Goal: Information Seeking & Learning: Find specific page/section

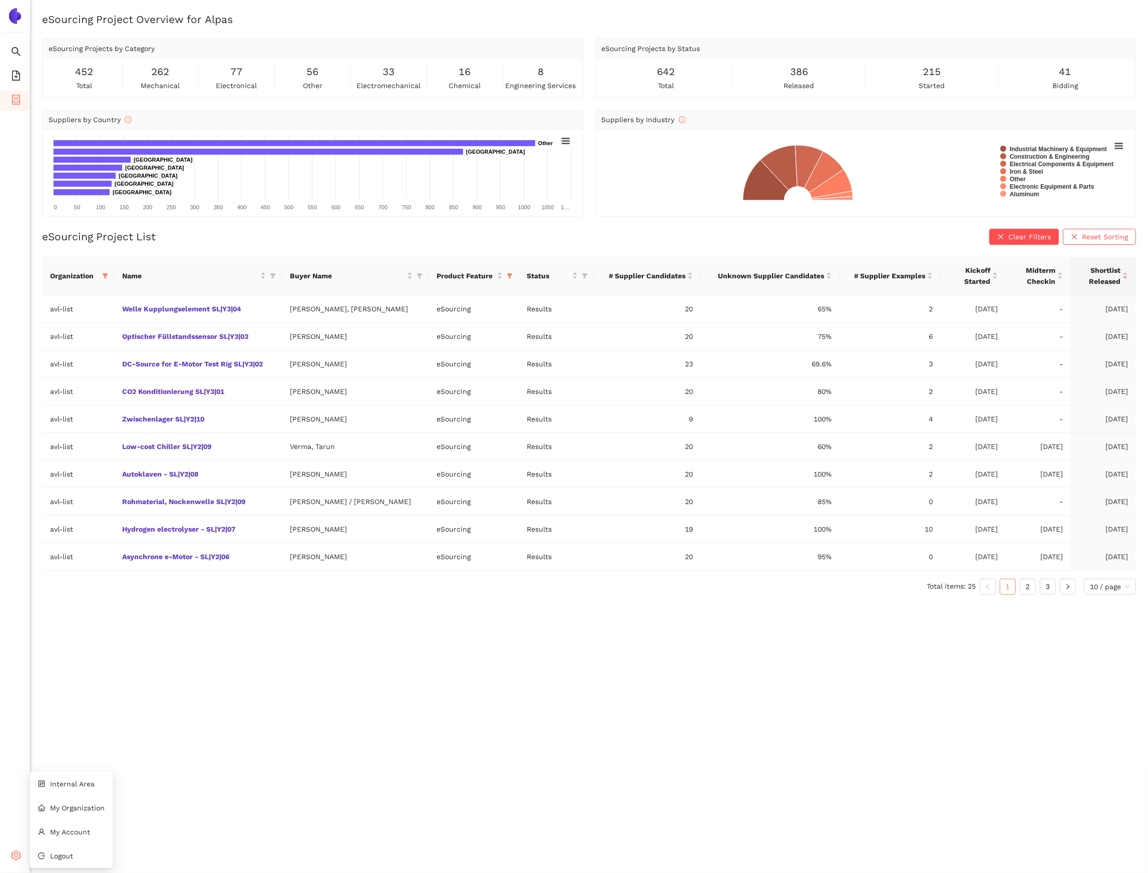
click at [20, 849] on span "setting" at bounding box center [16, 857] width 10 height 20
click at [82, 807] on span "My Organization" at bounding box center [77, 808] width 55 height 8
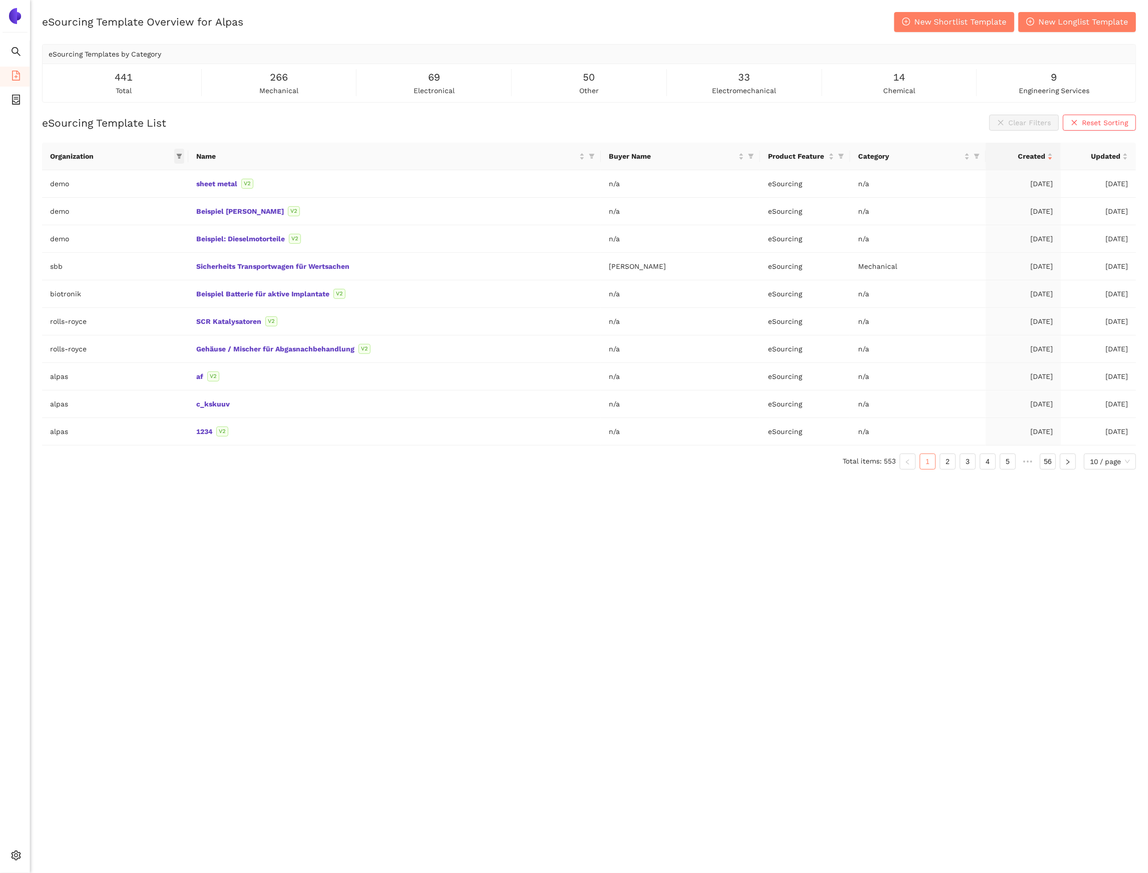
click at [178, 155] on icon "filter" at bounding box center [180, 156] width 6 height 5
click at [122, 183] on input "text" at bounding box center [145, 178] width 82 height 11
type input "roll"
click at [122, 199] on span "rolls-royce" at bounding box center [119, 201] width 41 height 8
checkbox input "true"
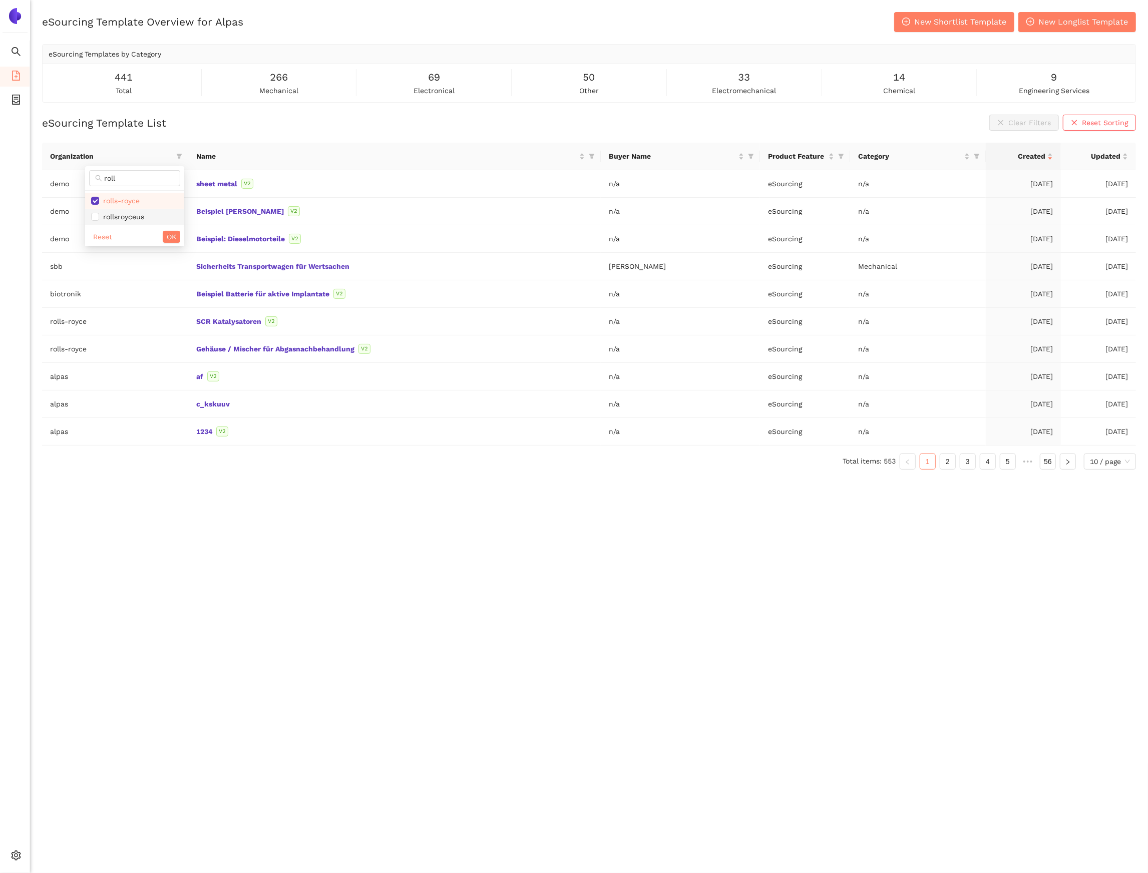
click at [125, 215] on span "rollsroyceus" at bounding box center [121, 217] width 45 height 8
checkbox input "true"
click at [167, 240] on span "OK" at bounding box center [172, 236] width 10 height 11
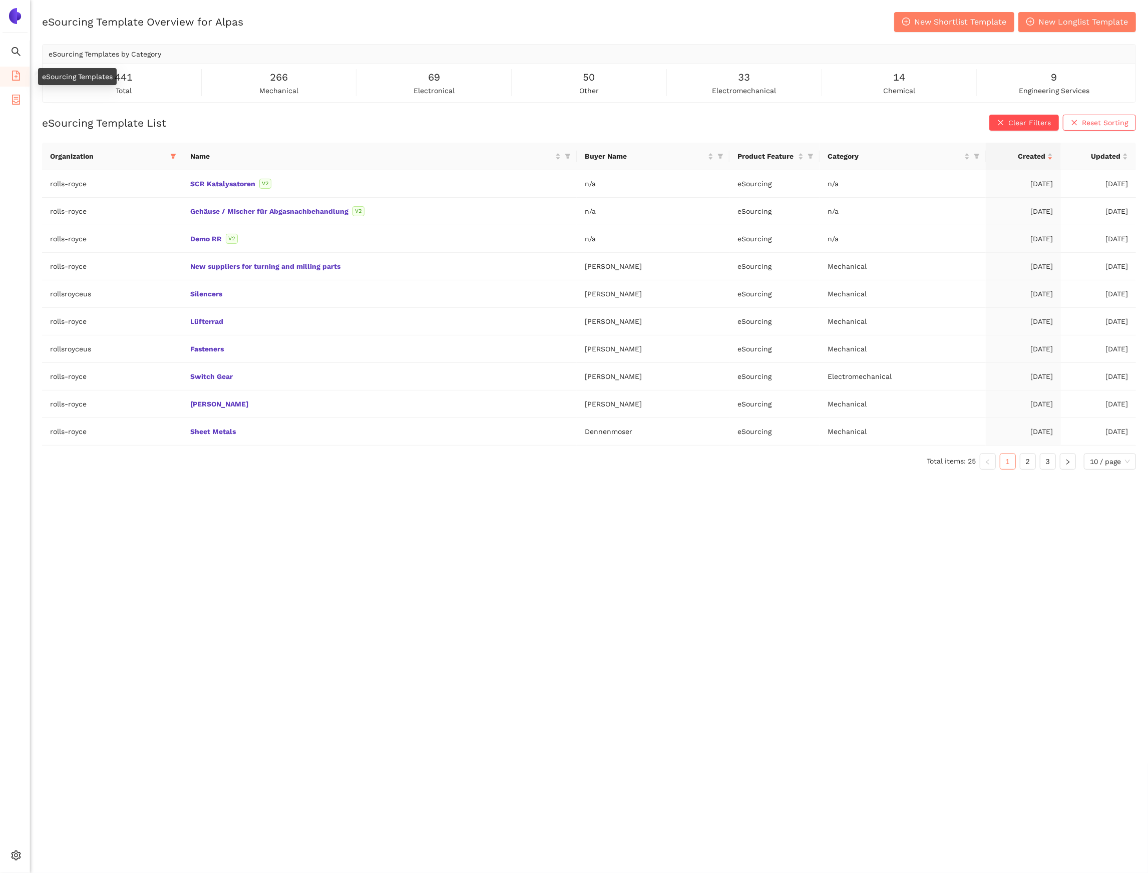
click at [21, 97] on li "eSourcing Projects" at bounding box center [15, 101] width 30 height 20
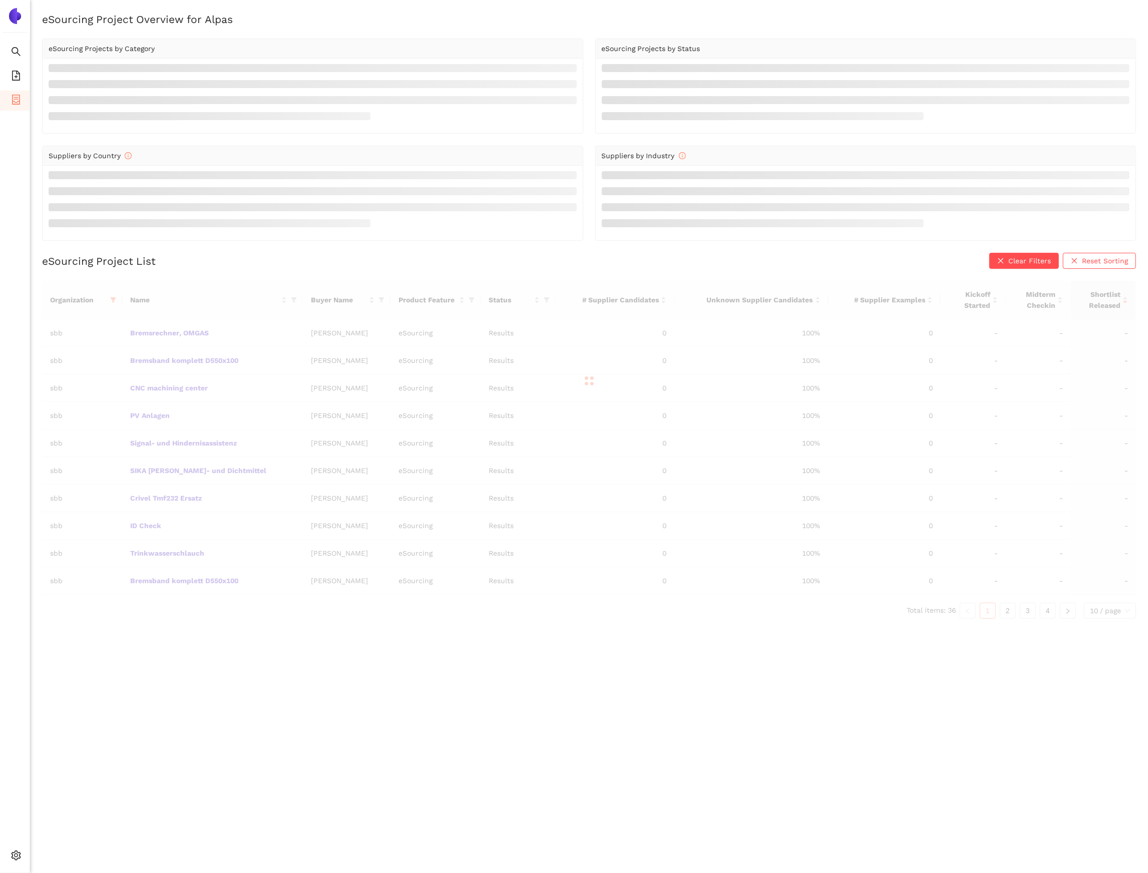
click at [116, 302] on div at bounding box center [588, 381] width 1093 height 200
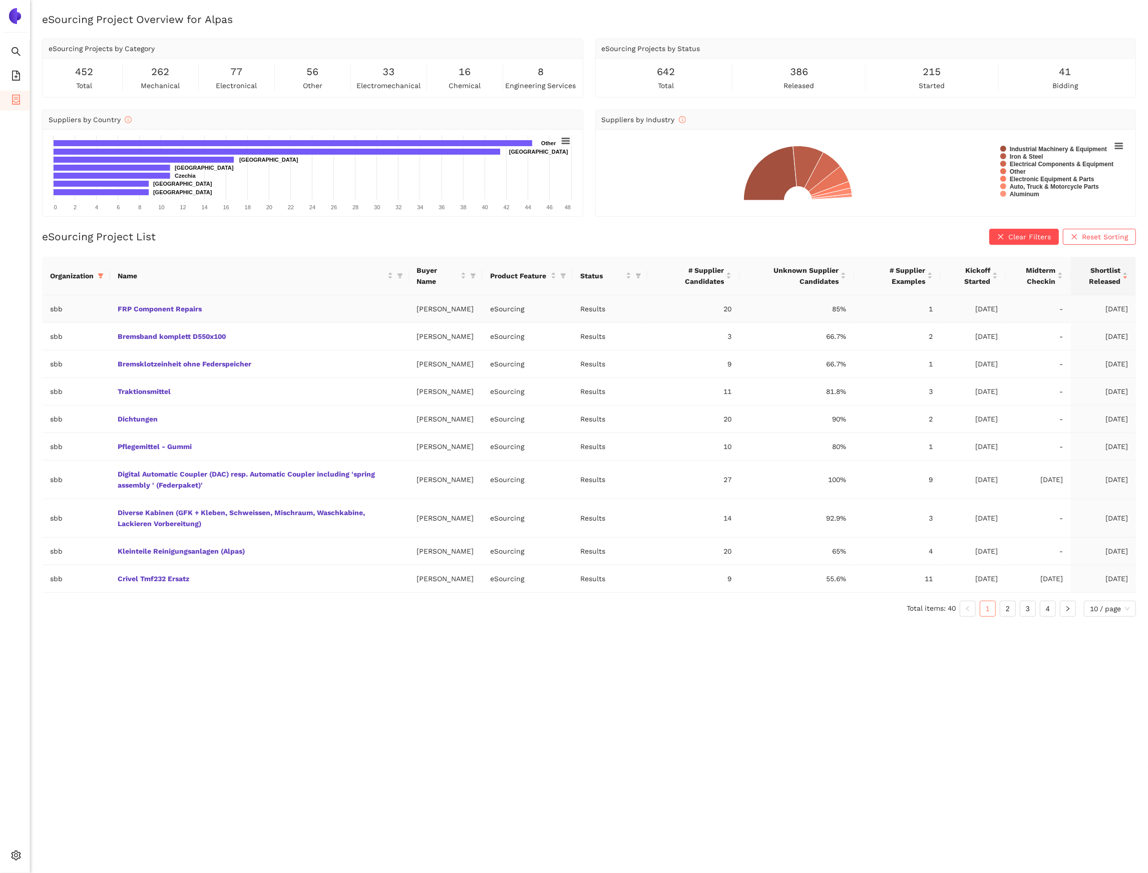
click at [116, 303] on td "FRP Component Repairs" at bounding box center [259, 309] width 299 height 28
click at [101, 278] on icon "filter" at bounding box center [101, 275] width 6 height 5
click at [95, 295] on input "text" at bounding box center [70, 297] width 88 height 11
click at [22, 451] on span "Reset" at bounding box center [24, 452] width 19 height 11
checkbox input "false"
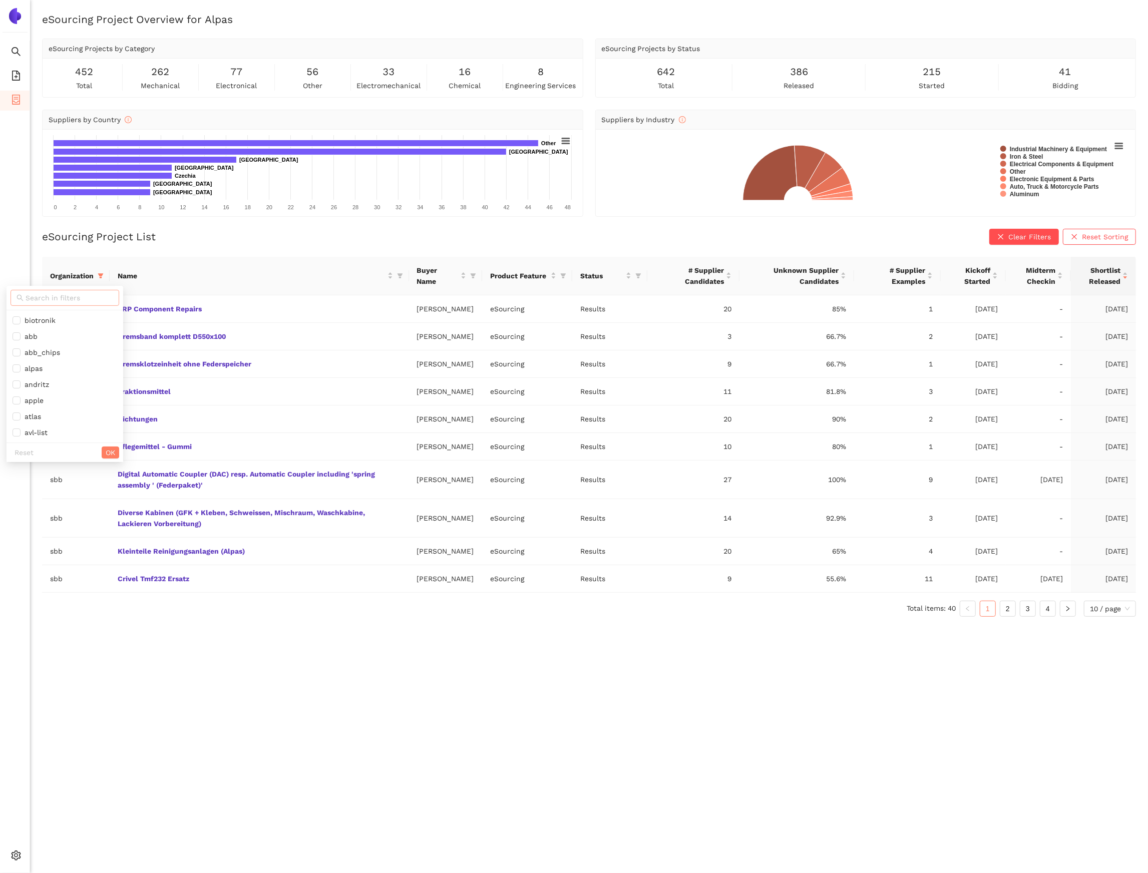
click at [42, 294] on input "text" at bounding box center [70, 297] width 88 height 11
type input "rolls"
click at [42, 319] on span "rolls-royce" at bounding box center [41, 320] width 41 height 8
checkbox input "true"
click at [47, 336] on span "rollsroyceus" at bounding box center [43, 336] width 45 height 8
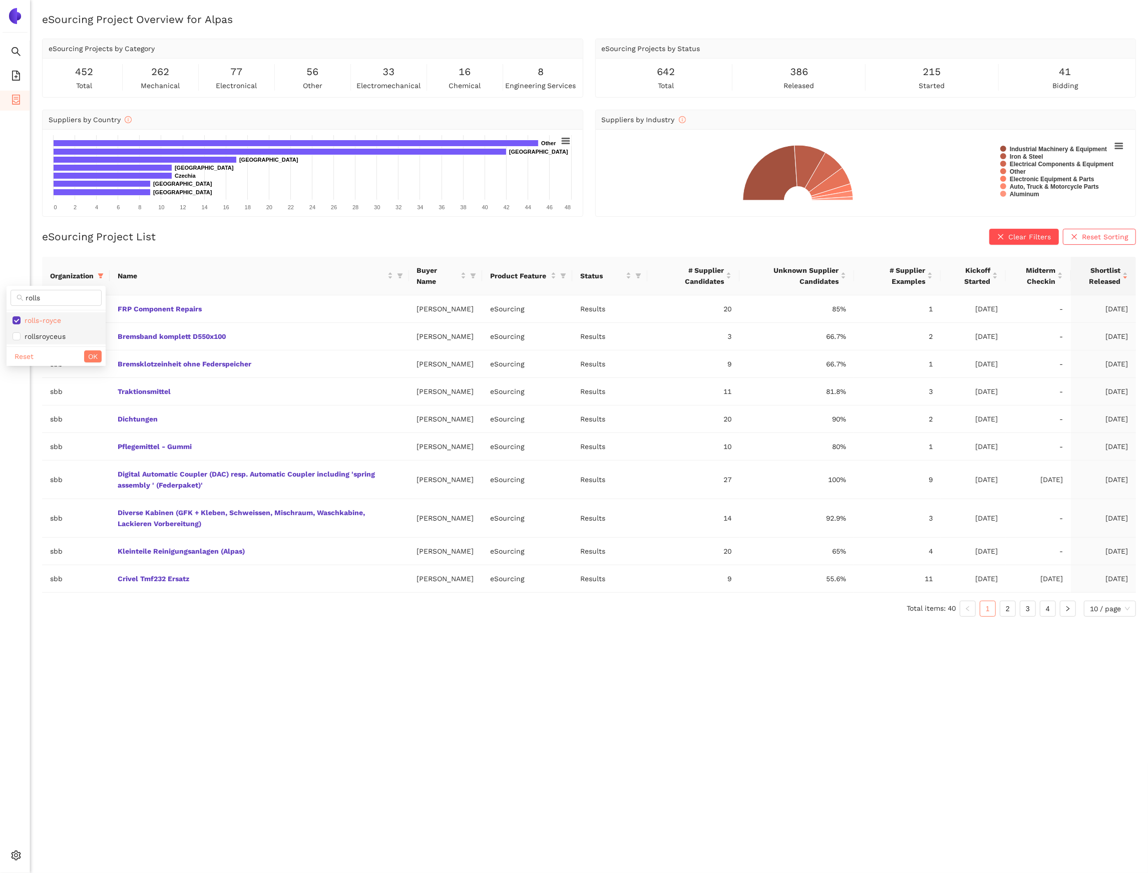
checkbox input "true"
click at [93, 357] on span "OK" at bounding box center [93, 356] width 10 height 11
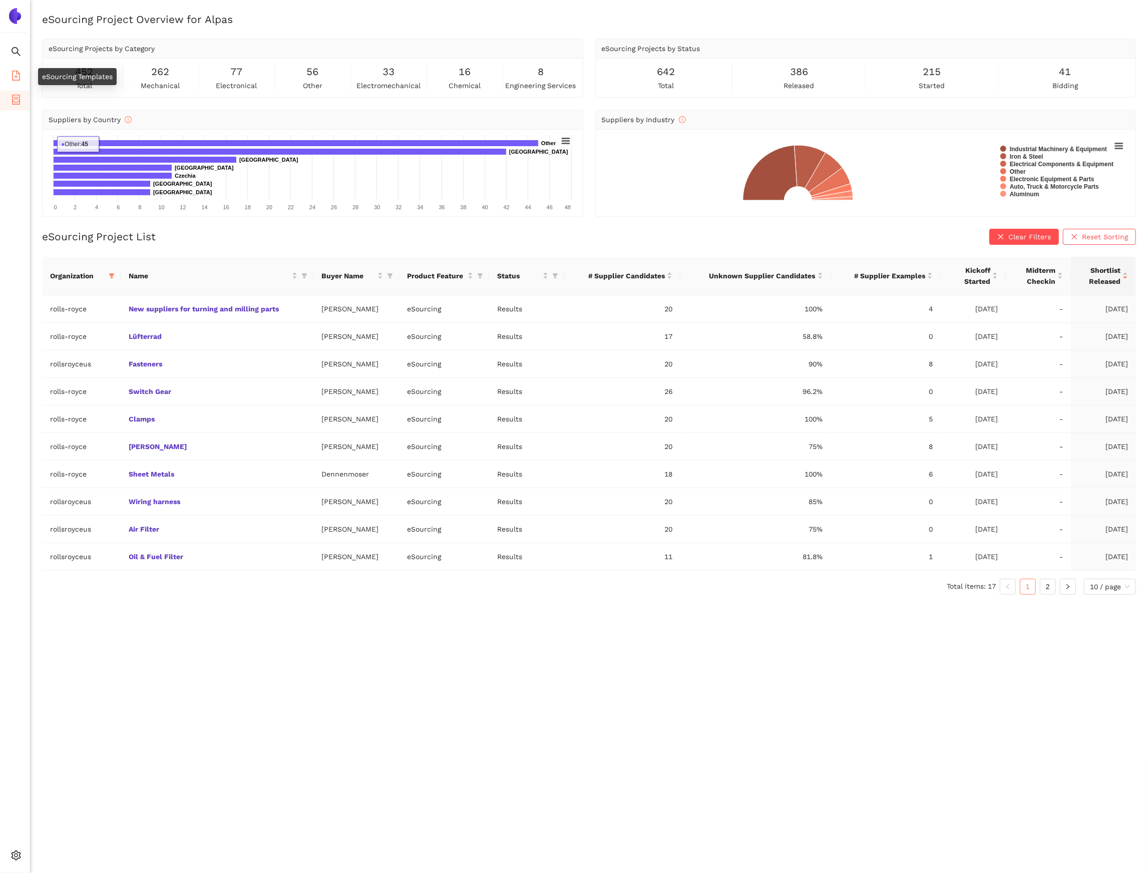
click at [18, 72] on icon "file-add" at bounding box center [16, 76] width 10 height 10
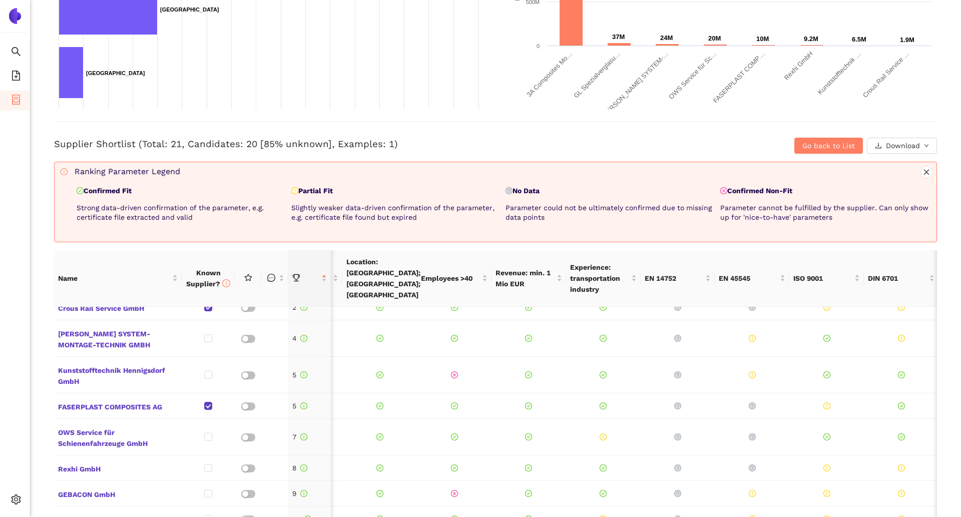
scroll to position [177, 0]
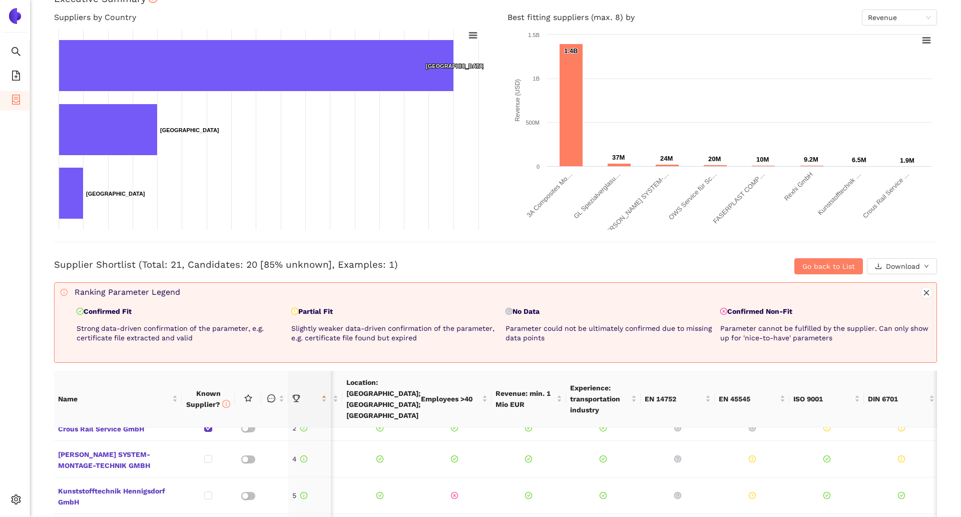
click at [13, 511] on li "Settings" at bounding box center [15, 501] width 30 height 24
click at [14, 507] on span "setting" at bounding box center [16, 501] width 10 height 20
click at [83, 420] on li "Internal Area" at bounding box center [71, 428] width 83 height 20
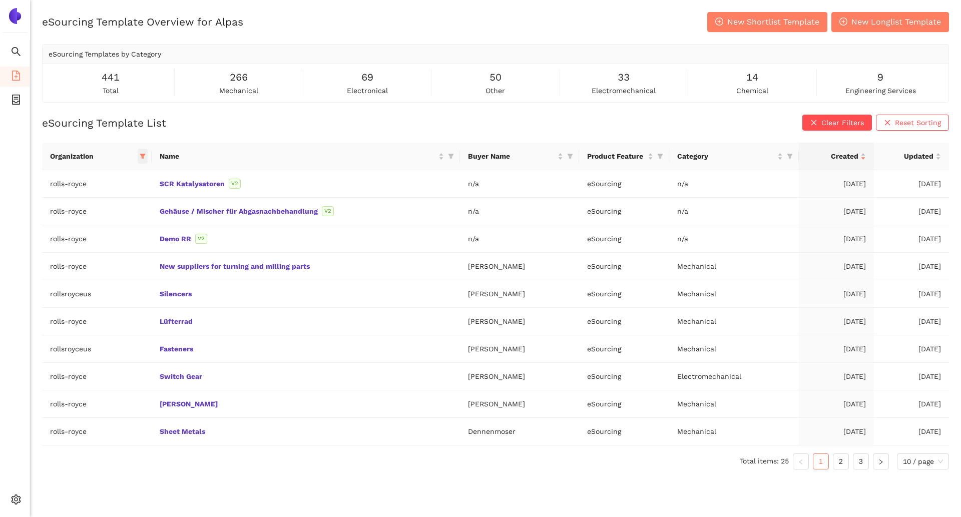
click at [141, 154] on icon "filter" at bounding box center [143, 156] width 6 height 5
click at [71, 331] on span "Reset" at bounding box center [66, 331] width 19 height 11
checkbox input "false"
click at [82, 183] on span at bounding box center [104, 177] width 103 height 16
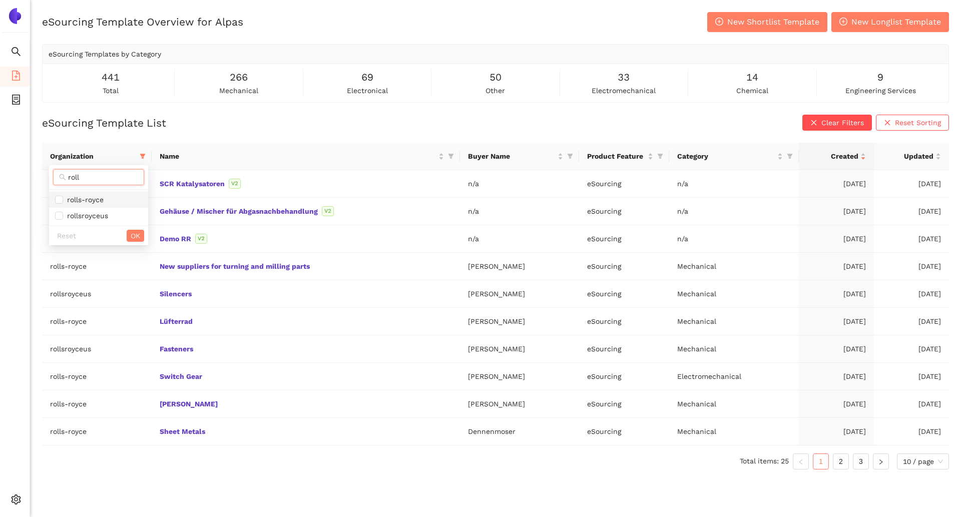
type input "roll"
click at [89, 199] on span "rolls-royce" at bounding box center [83, 200] width 41 height 8
checkbox input "true"
click at [89, 218] on span "rollsroyceus" at bounding box center [85, 216] width 45 height 8
checkbox input "true"
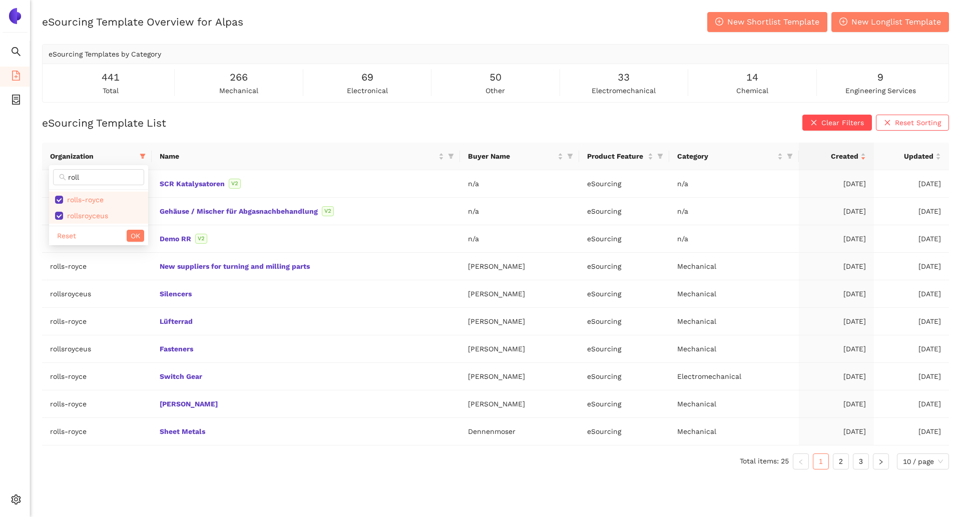
click at [129, 226] on div "Reset OK" at bounding box center [98, 236] width 99 height 20
click at [132, 233] on span "OK" at bounding box center [136, 235] width 10 height 11
click at [837, 460] on link "2" at bounding box center [840, 461] width 15 height 15
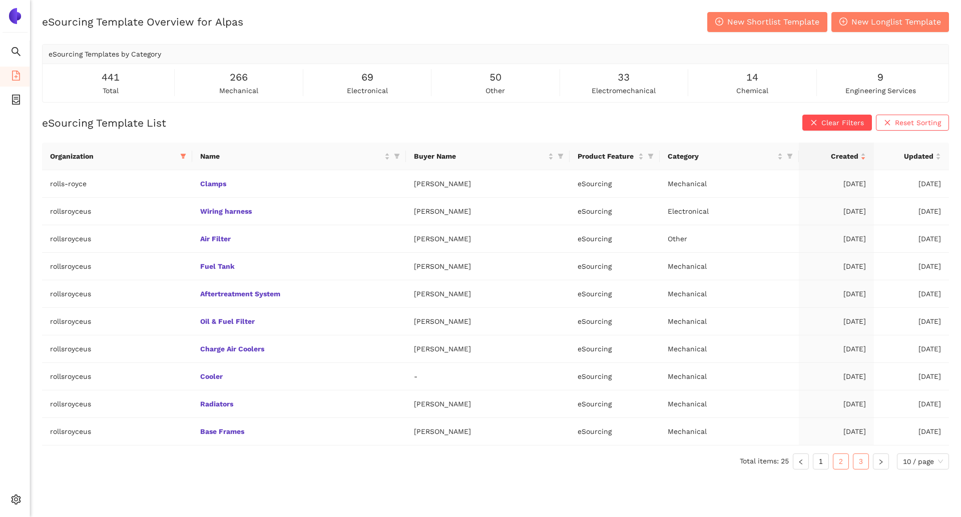
click at [856, 464] on link "3" at bounding box center [860, 461] width 15 height 15
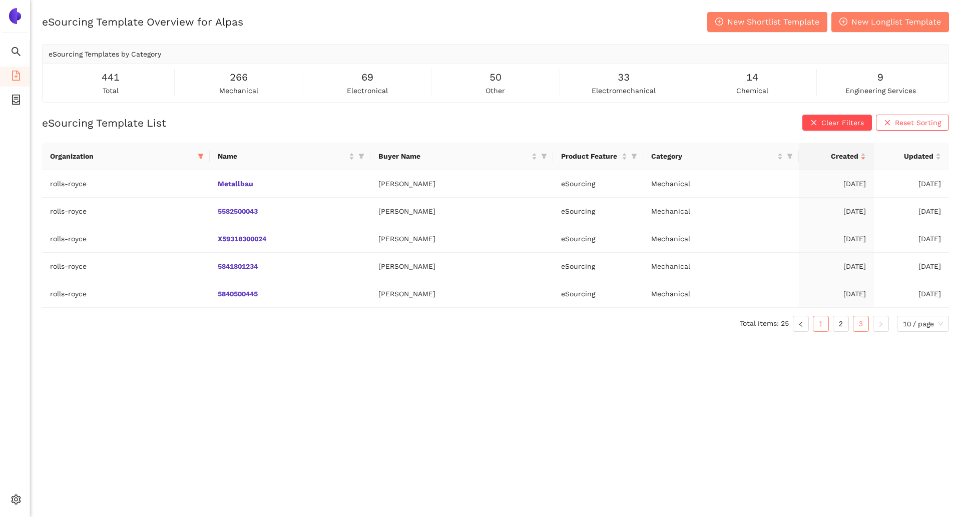
click at [824, 323] on link "1" at bounding box center [820, 323] width 15 height 15
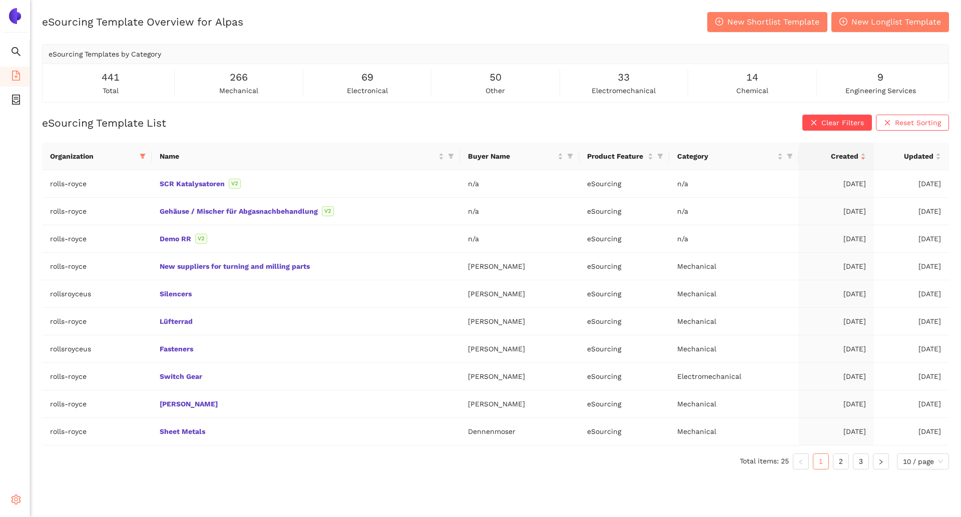
click at [13, 501] on icon "setting" at bounding box center [16, 499] width 10 height 10
click at [79, 429] on span "Internal Area" at bounding box center [72, 428] width 45 height 8
